Goal: Navigation & Orientation: Find specific page/section

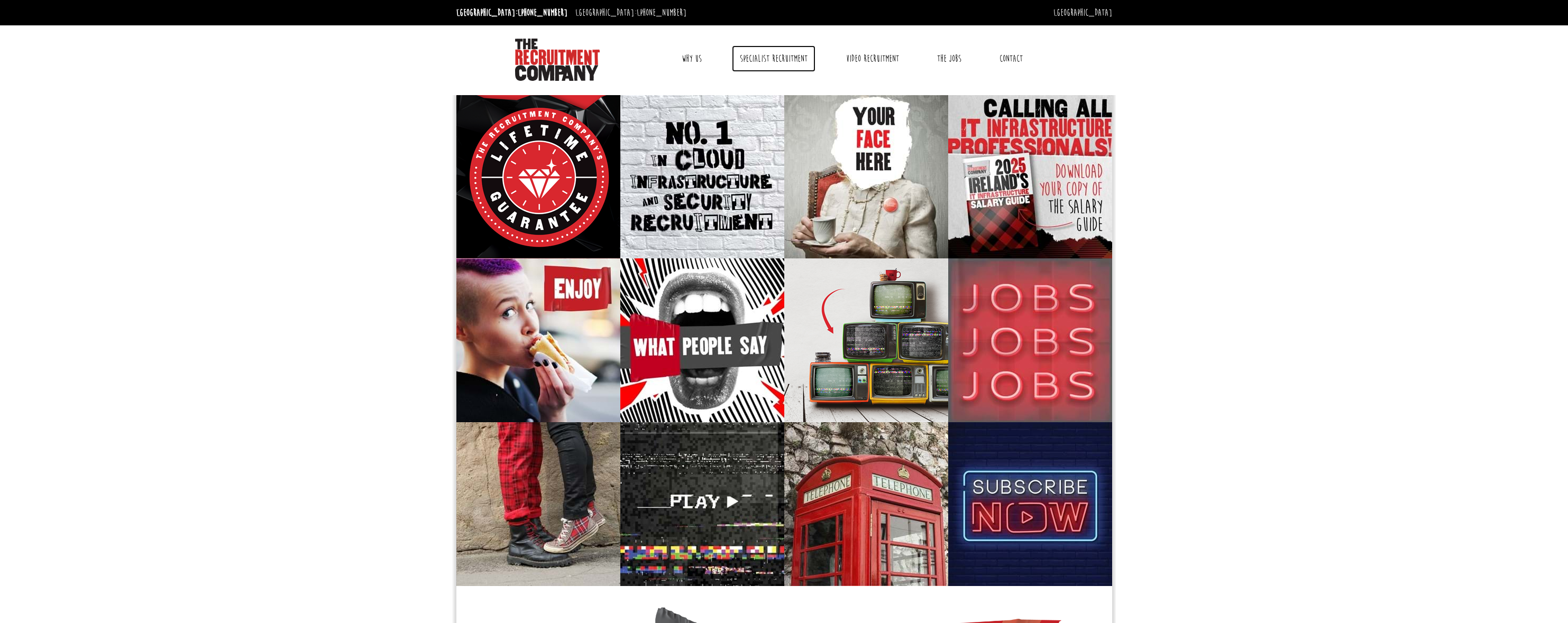
click at [768, 63] on link "Specialist Recruitment" at bounding box center [773, 58] width 83 height 26
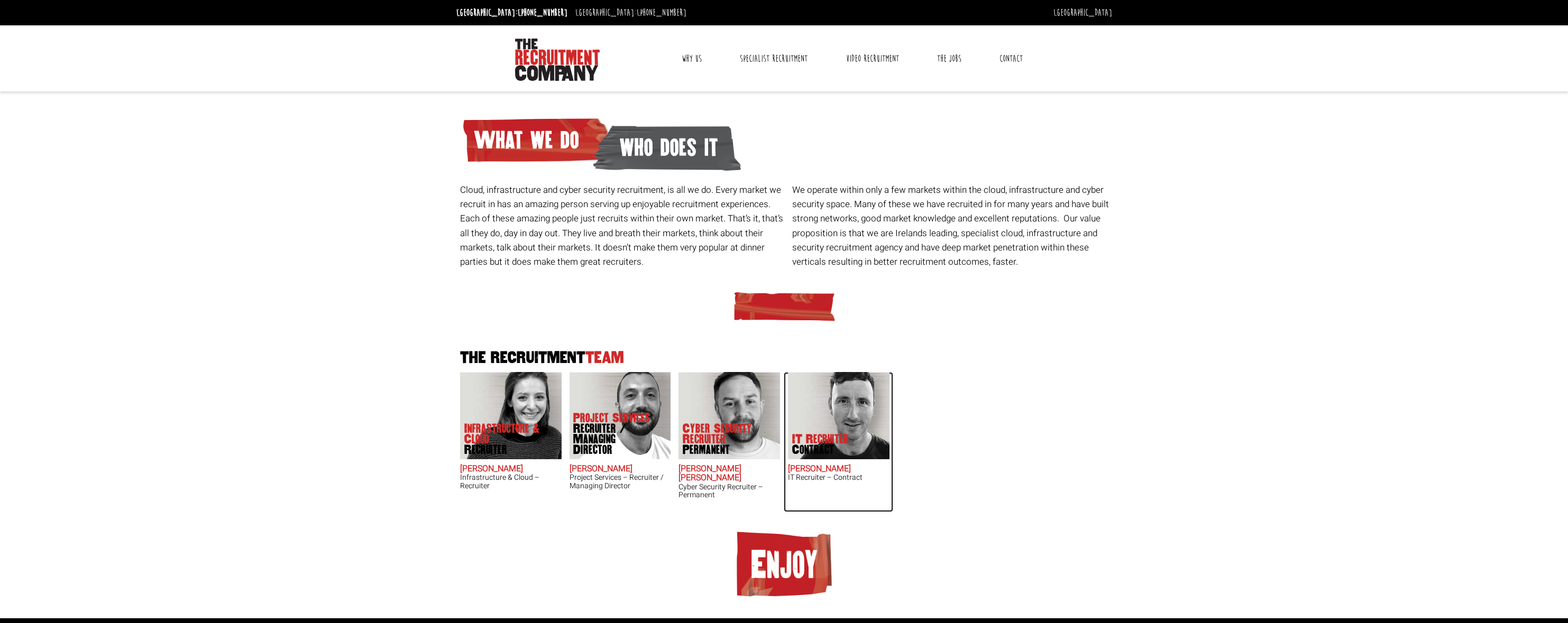
click at [823, 415] on img at bounding box center [839, 416] width 102 height 87
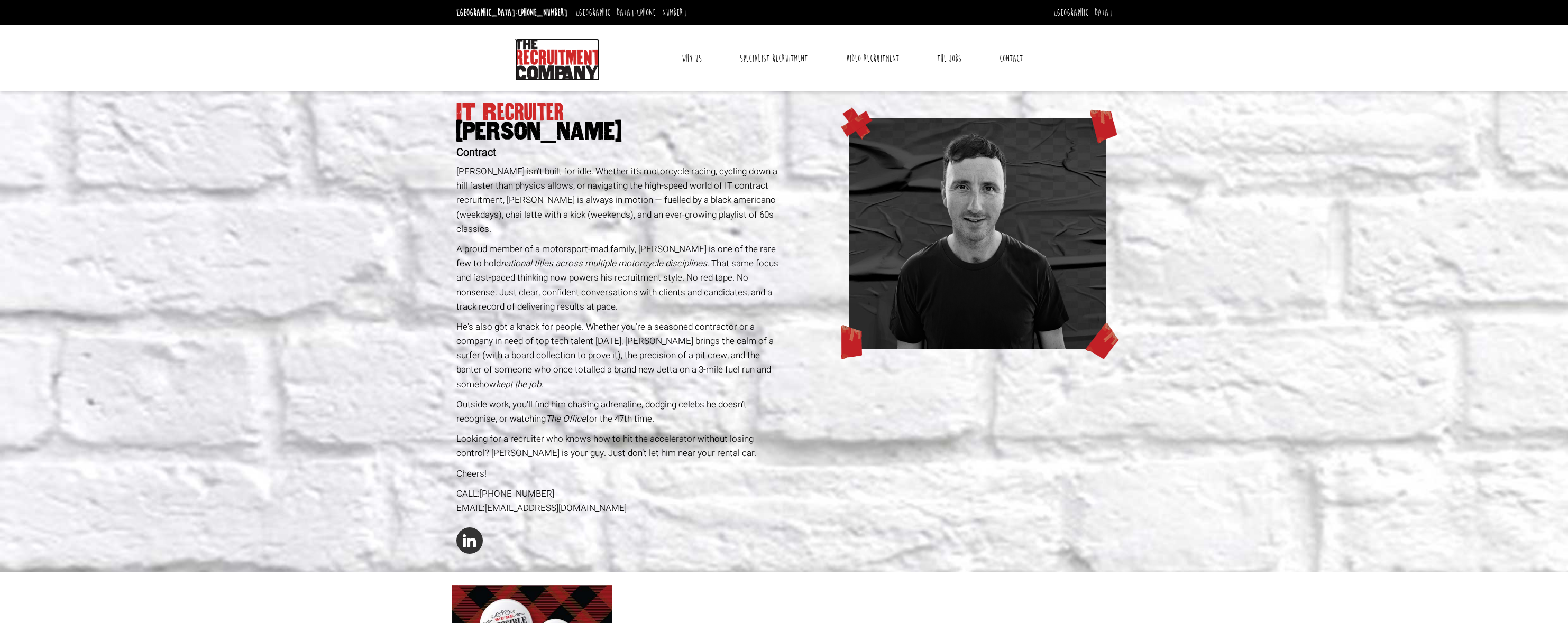
click at [556, 64] on img at bounding box center [557, 60] width 85 height 43
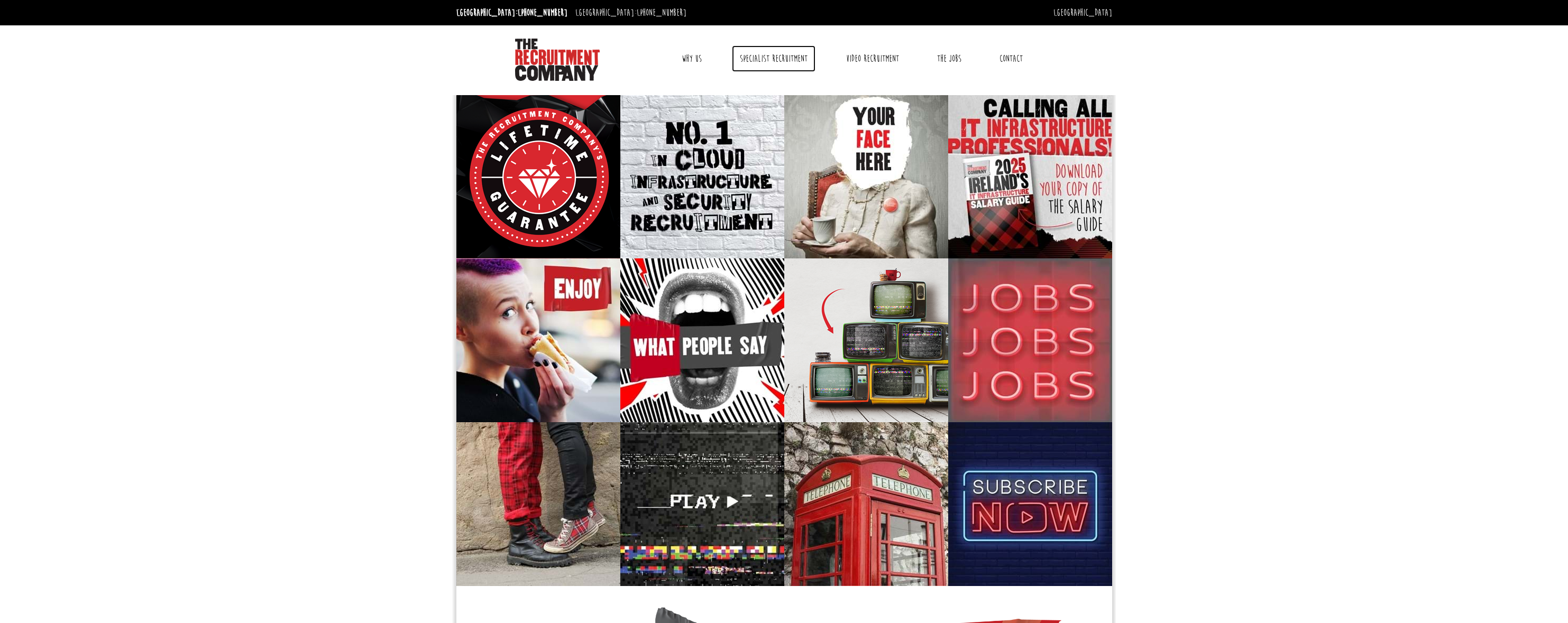
click at [779, 62] on link "Specialist Recruitment" at bounding box center [773, 58] width 83 height 26
